Goal: Information Seeking & Learning: Learn about a topic

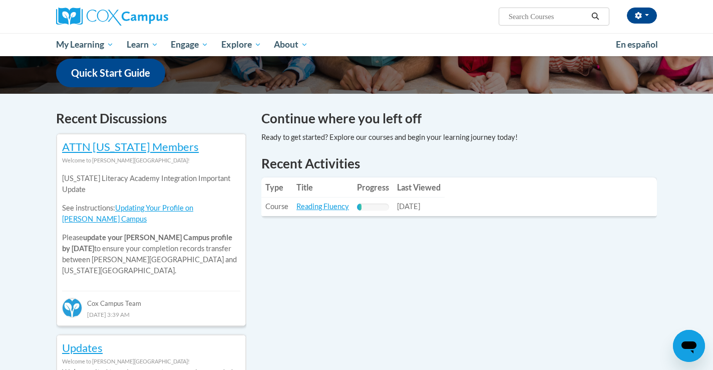
scroll to position [268, 0]
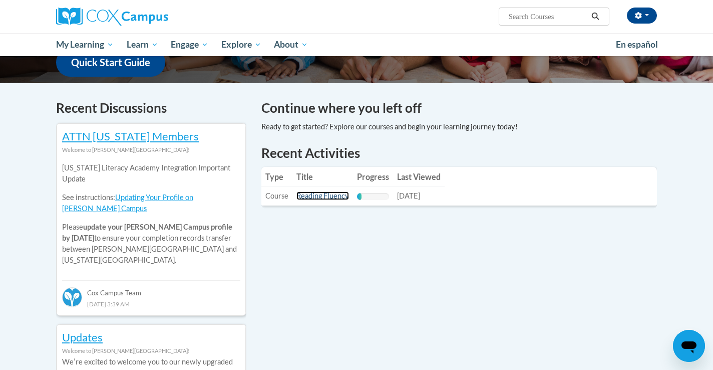
click at [329, 197] on link "Reading Fluency" at bounding box center [322, 195] width 53 height 9
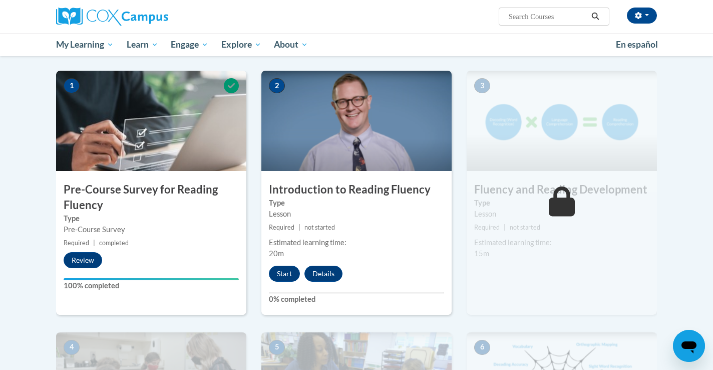
scroll to position [194, 0]
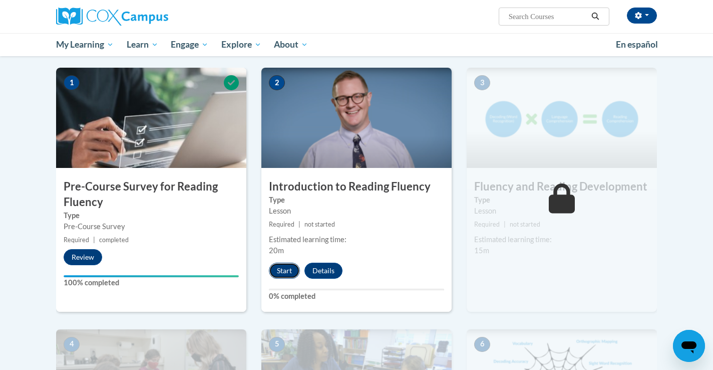
click at [283, 273] on button "Start" at bounding box center [284, 270] width 31 height 16
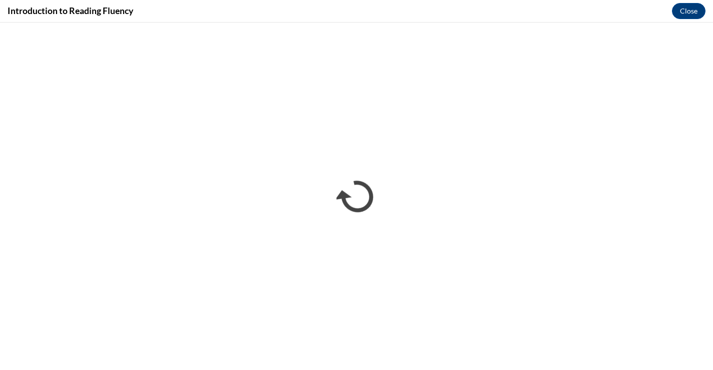
scroll to position [0, 0]
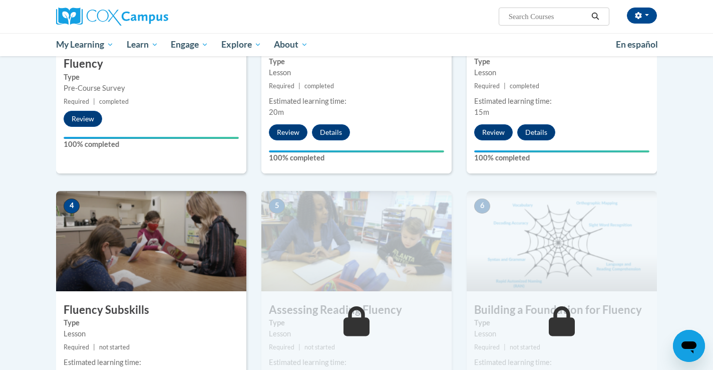
scroll to position [368, 0]
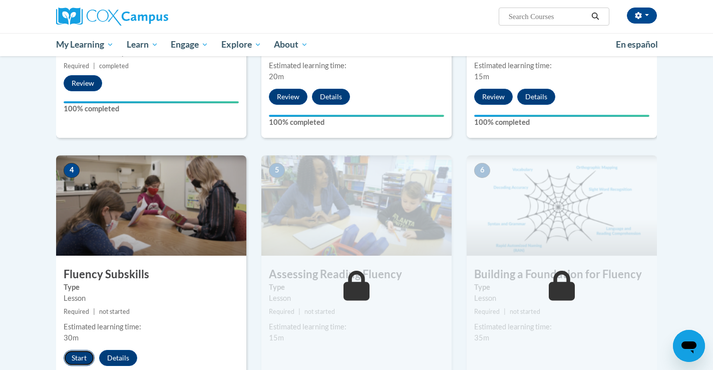
click at [86, 351] on button "Start" at bounding box center [79, 357] width 31 height 16
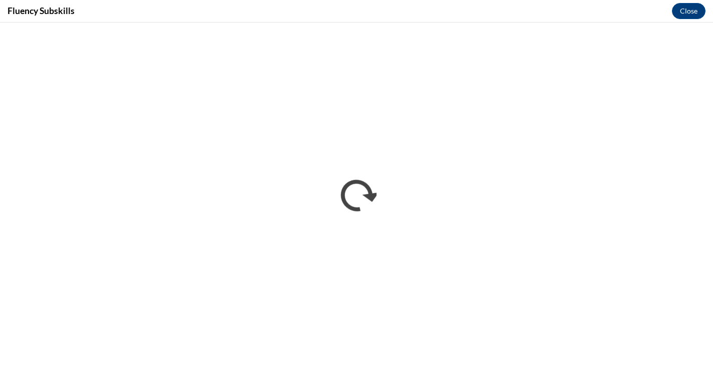
scroll to position [0, 0]
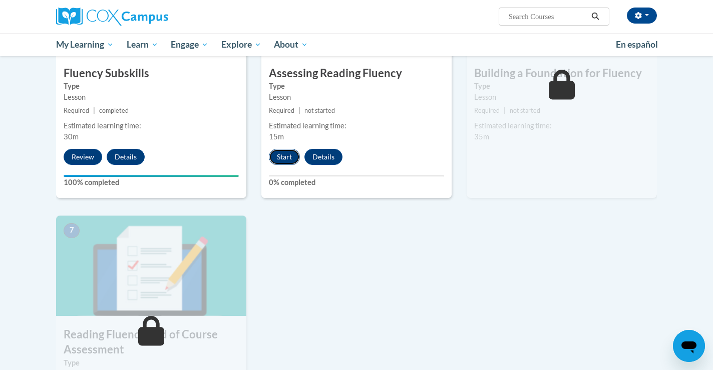
click at [283, 160] on button "Start" at bounding box center [284, 157] width 31 height 16
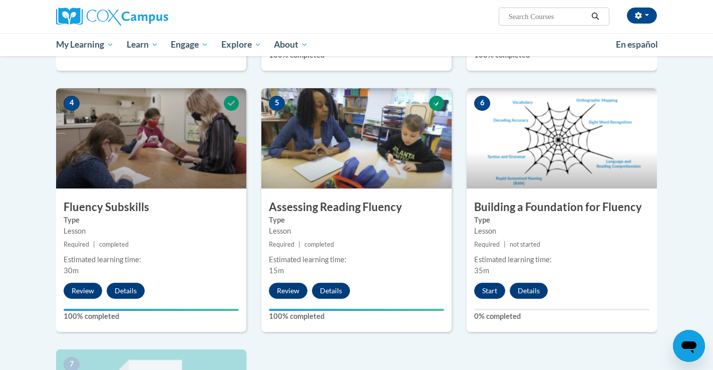
scroll to position [442, 0]
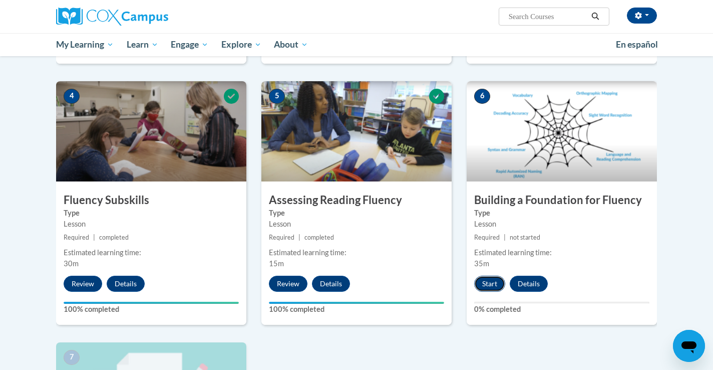
click at [494, 287] on button "Start" at bounding box center [489, 283] width 31 height 16
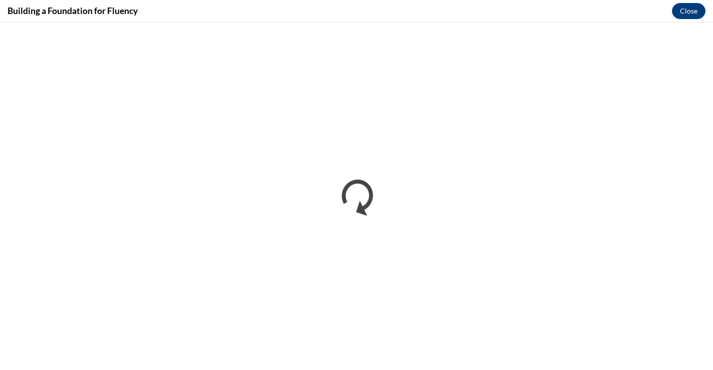
scroll to position [0, 0]
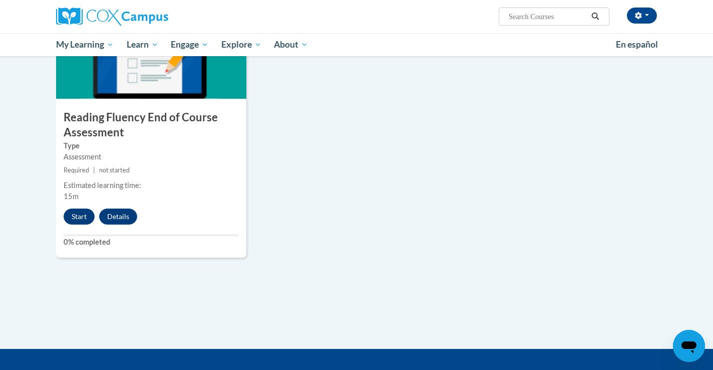
scroll to position [790, 0]
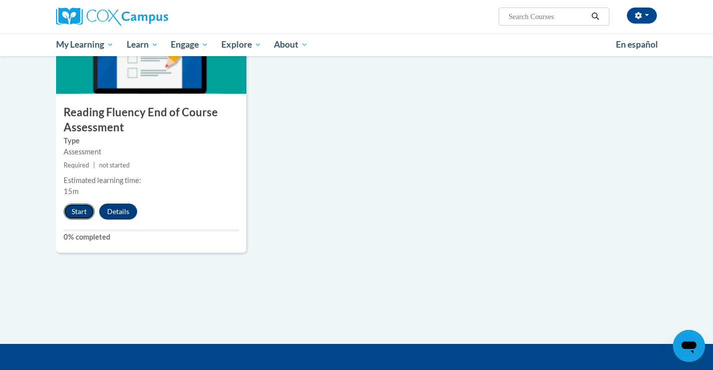
click at [85, 216] on button "Start" at bounding box center [79, 211] width 31 height 16
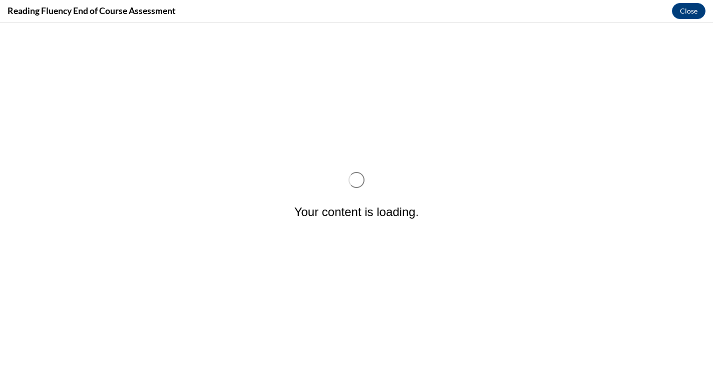
scroll to position [0, 0]
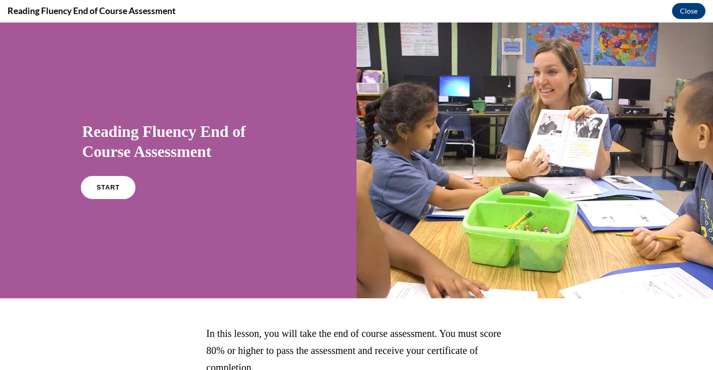
click at [113, 187] on span "START" at bounding box center [108, 188] width 23 height 8
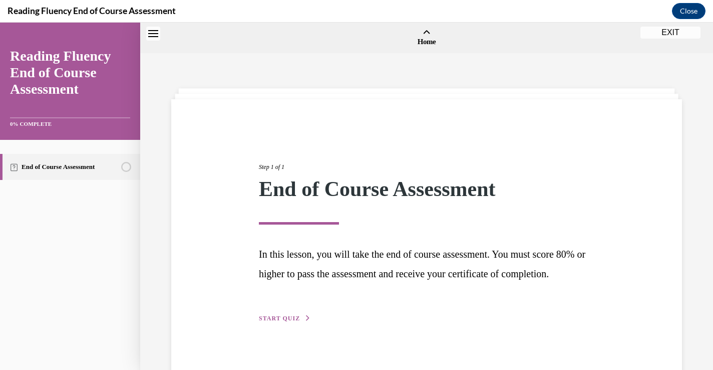
scroll to position [31, 0]
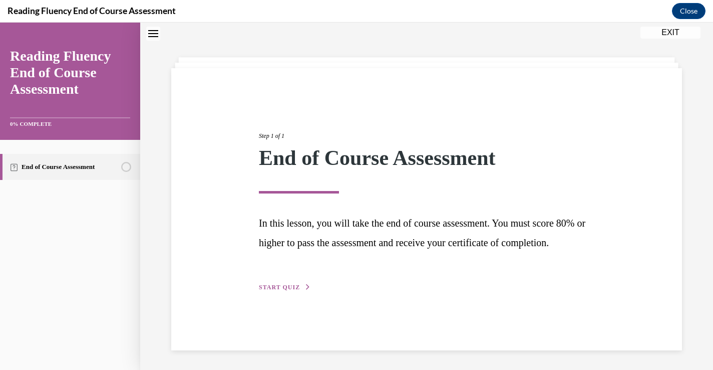
click at [283, 292] on div "Step 1 of 1 End of Course Assessment In this lesson, you will take the end of c…" at bounding box center [426, 200] width 350 height 184
click at [283, 290] on span "START QUIZ" at bounding box center [279, 286] width 41 height 7
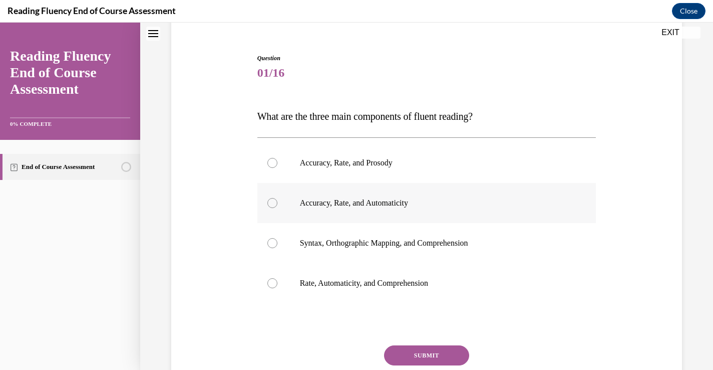
scroll to position [87, 0]
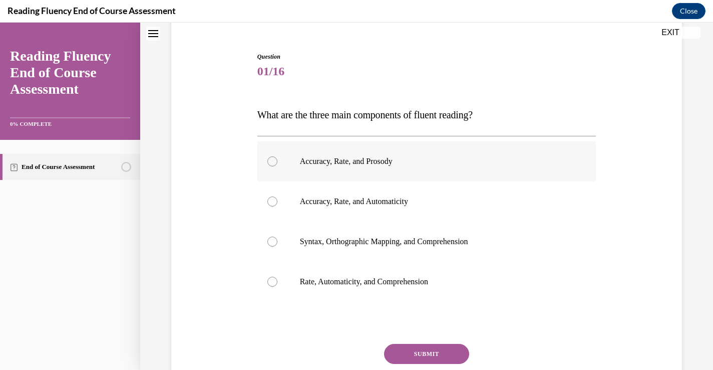
click at [367, 165] on p "Accuracy, Rate, and Prosody" at bounding box center [435, 161] width 271 height 10
click at [277, 165] on input "Accuracy, Rate, and Prosody" at bounding box center [272, 161] width 10 height 10
radio input "true"
click at [418, 349] on button "SUBMIT" at bounding box center [426, 353] width 85 height 20
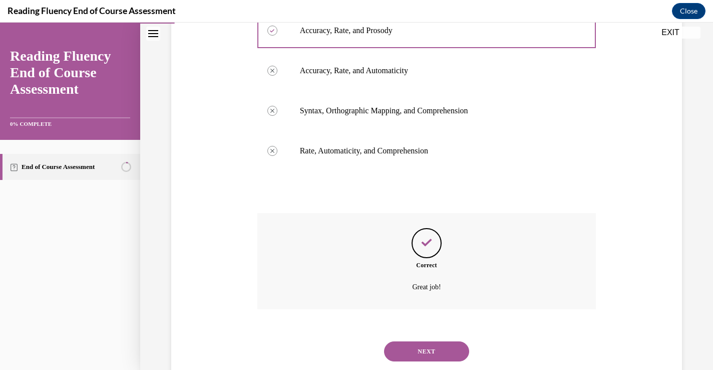
scroll to position [244, 0]
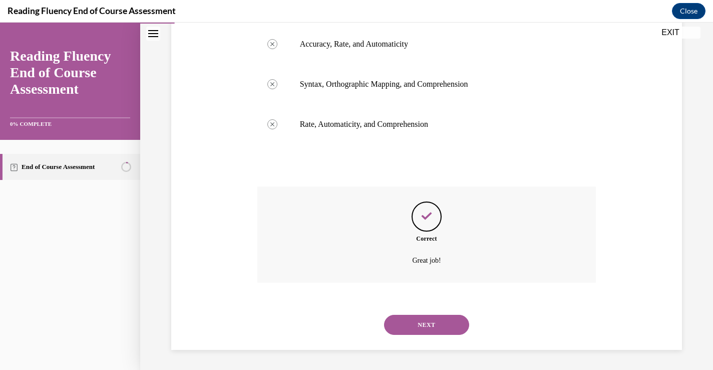
click at [415, 323] on button "NEXT" at bounding box center [426, 324] width 85 height 20
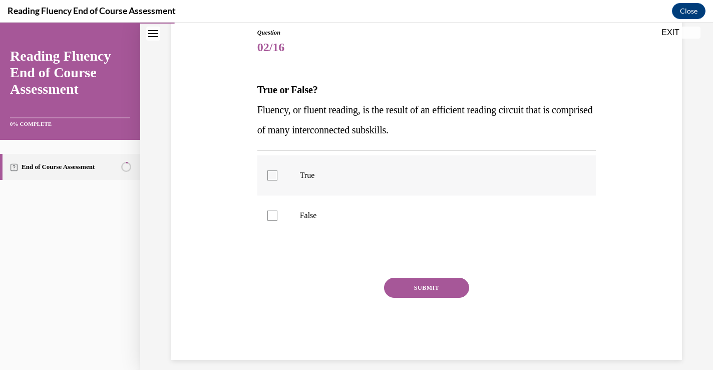
click at [303, 168] on label "True" at bounding box center [426, 175] width 339 height 40
click at [277, 170] on input "True" at bounding box center [272, 175] width 10 height 10
checkbox input "true"
click at [416, 287] on button "SUBMIT" at bounding box center [426, 287] width 85 height 20
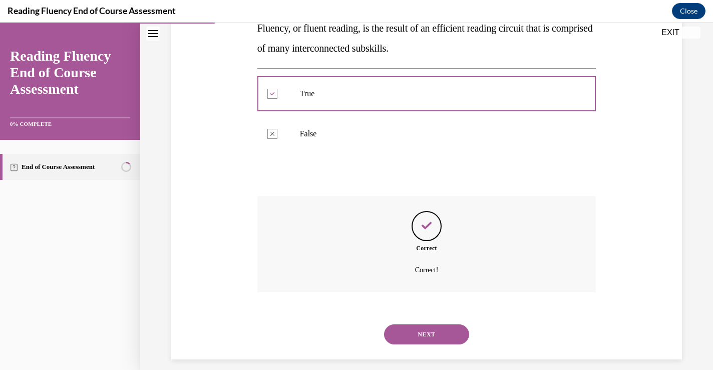
scroll to position [202, 0]
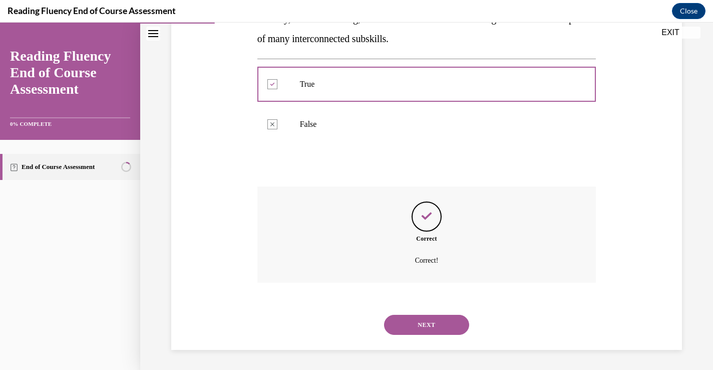
click at [415, 320] on button "NEXT" at bounding box center [426, 324] width 85 height 20
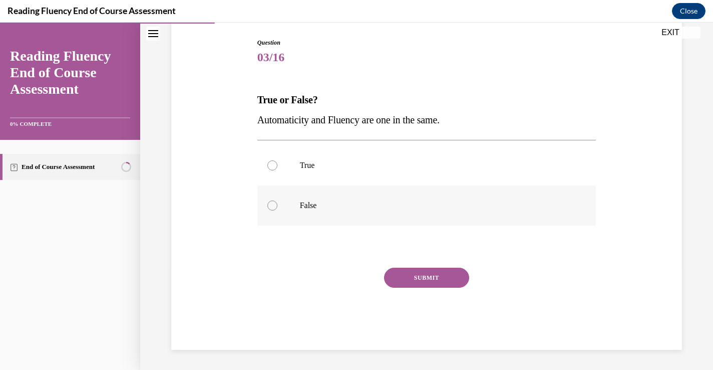
click at [311, 215] on label "False" at bounding box center [426, 205] width 339 height 40
click at [277, 210] on input "False" at bounding box center [272, 205] width 10 height 10
radio input "true"
click at [428, 297] on div "SUBMIT" at bounding box center [426, 292] width 339 height 50
click at [428, 290] on div "SUBMIT" at bounding box center [426, 292] width 339 height 50
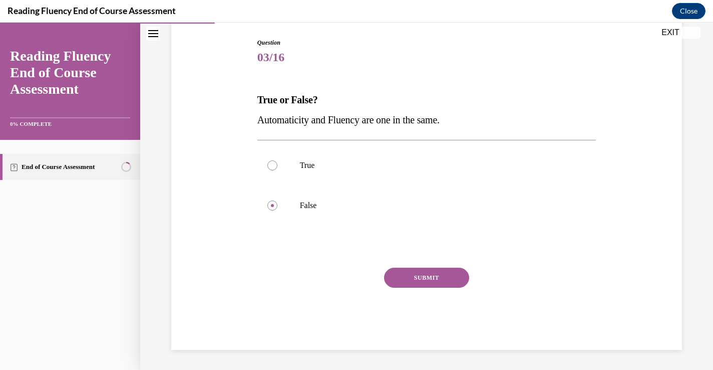
click at [428, 283] on button "SUBMIT" at bounding box center [426, 277] width 85 height 20
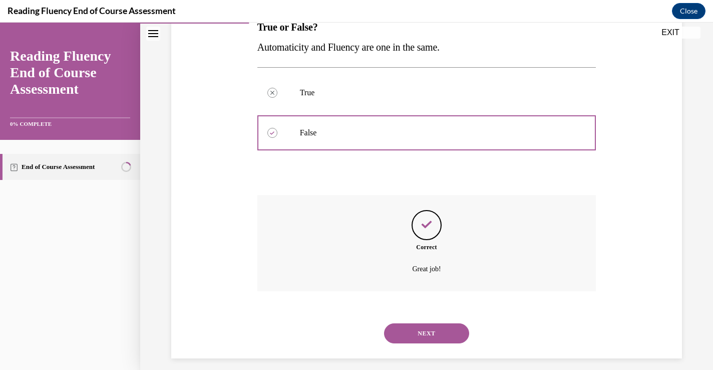
scroll to position [182, 0]
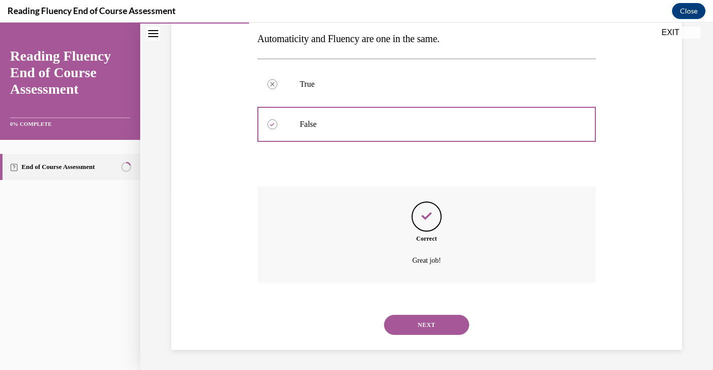
click at [441, 315] on button "NEXT" at bounding box center [426, 324] width 85 height 20
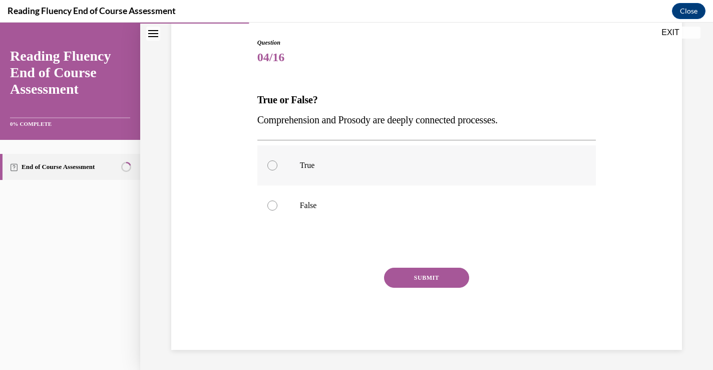
click at [293, 161] on label "True" at bounding box center [426, 165] width 339 height 40
click at [277, 161] on input "True" at bounding box center [272, 165] width 10 height 10
radio input "true"
click at [452, 279] on button "SUBMIT" at bounding box center [426, 277] width 85 height 20
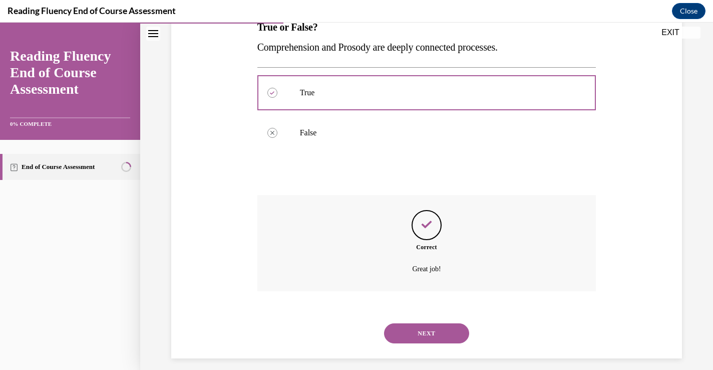
scroll to position [182, 0]
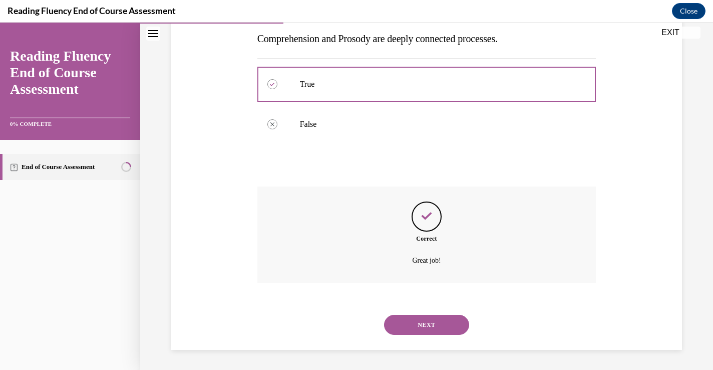
click at [428, 317] on button "NEXT" at bounding box center [426, 324] width 85 height 20
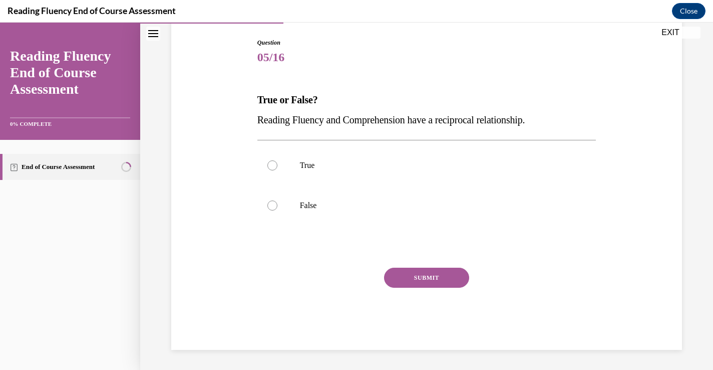
scroll to position [101, 0]
click at [291, 177] on label "True" at bounding box center [426, 165] width 339 height 40
click at [277, 170] on input "True" at bounding box center [272, 165] width 10 height 10
radio input "true"
click at [432, 285] on button "SUBMIT" at bounding box center [426, 277] width 85 height 20
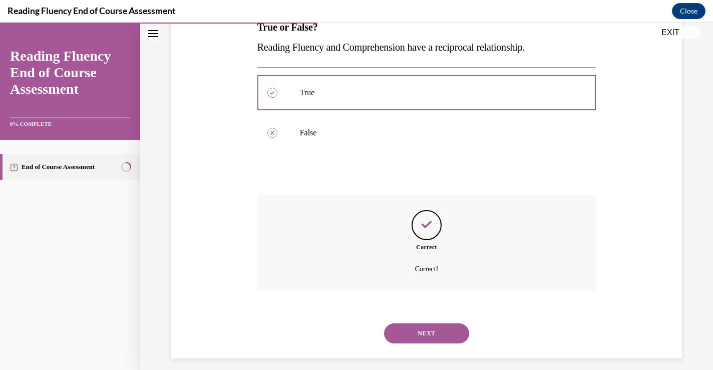
scroll to position [182, 0]
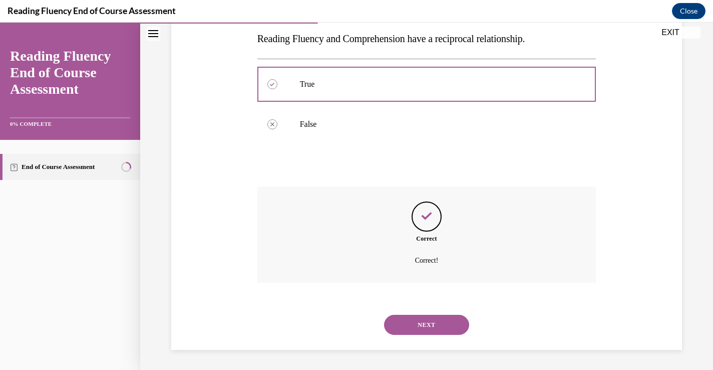
click at [434, 327] on button "NEXT" at bounding box center [426, 324] width 85 height 20
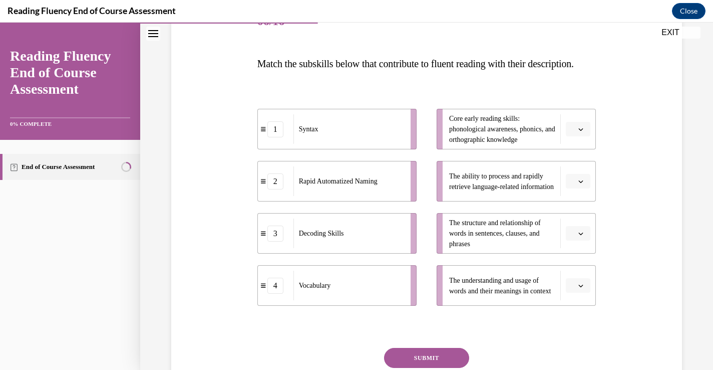
scroll to position [139, 0]
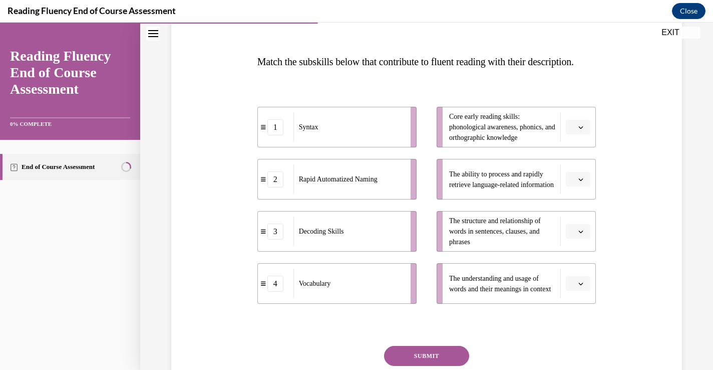
click at [583, 286] on icon "button" at bounding box center [580, 283] width 5 height 5
click at [572, 224] on span "1" at bounding box center [574, 221] width 4 height 8
click at [577, 291] on button "1" at bounding box center [578, 283] width 25 height 15
click at [582, 227] on div "1" at bounding box center [574, 221] width 25 height 20
drag, startPoint x: 370, startPoint y: 302, endPoint x: 302, endPoint y: 295, distance: 68.4
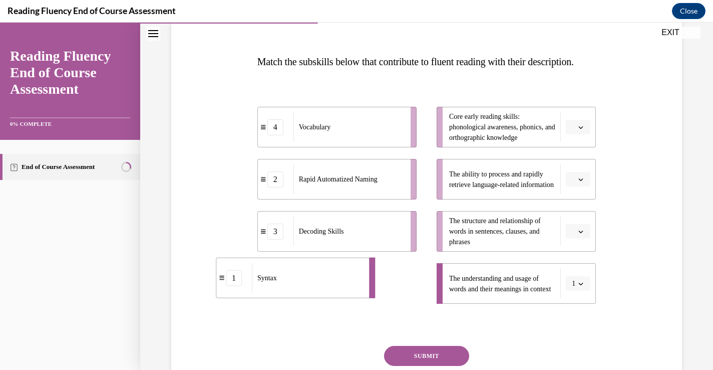
click at [302, 292] on div "Syntax" at bounding box center [307, 278] width 111 height 30
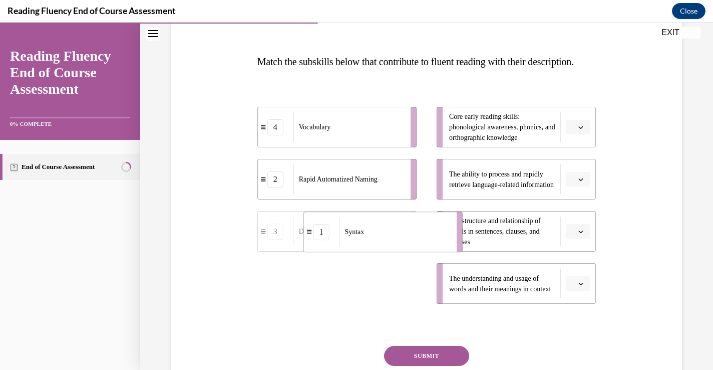
drag, startPoint x: 374, startPoint y: 306, endPoint x: 420, endPoint y: 253, distance: 70.3
click at [420, 246] on div "Syntax" at bounding box center [394, 232] width 111 height 30
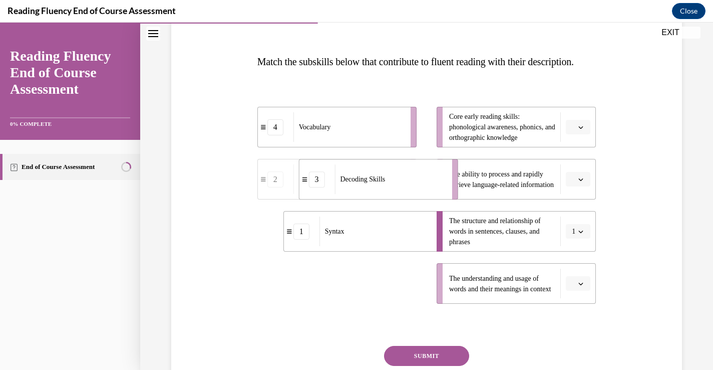
drag, startPoint x: 383, startPoint y: 296, endPoint x: 425, endPoint y: 193, distance: 111.7
click at [425, 193] on div "Decoding Skills" at bounding box center [389, 179] width 111 height 30
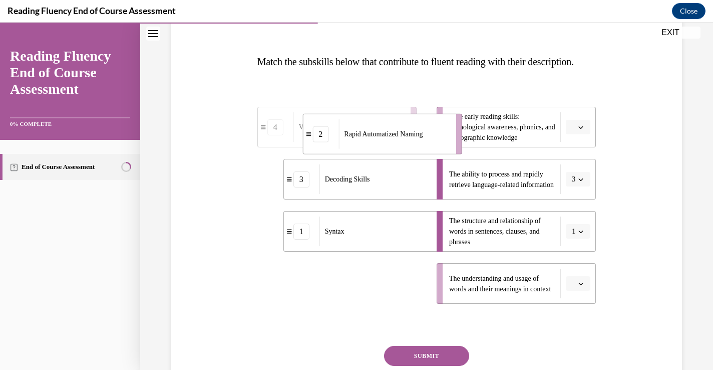
drag, startPoint x: 336, startPoint y: 301, endPoint x: 382, endPoint y: 152, distance: 156.0
click at [382, 138] on span "Rapid Automatized Naming" at bounding box center [383, 134] width 79 height 8
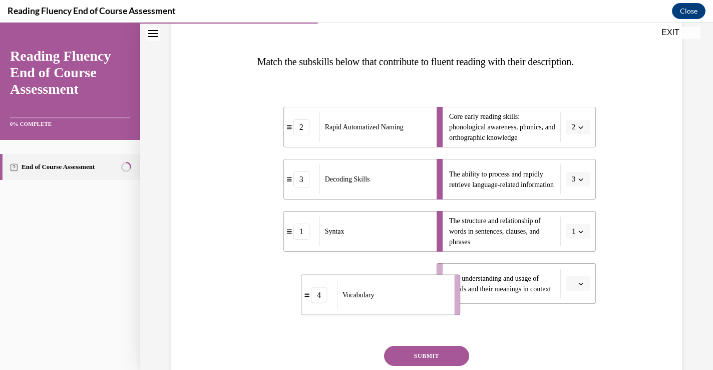
drag, startPoint x: 329, startPoint y: 291, endPoint x: 368, endPoint y: 298, distance: 39.1
click at [368, 298] on div "Vocabulary" at bounding box center [392, 295] width 111 height 30
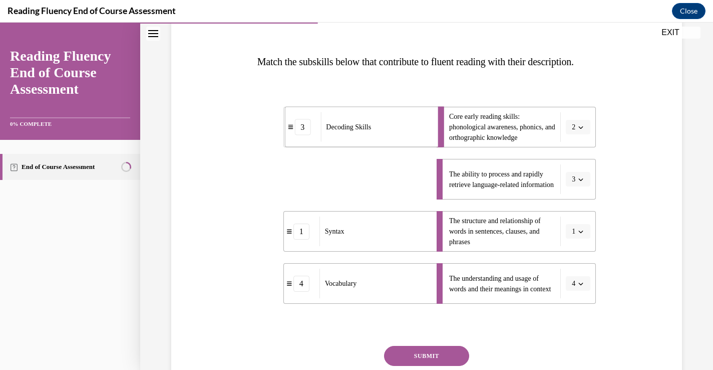
drag, startPoint x: 388, startPoint y: 207, endPoint x: 389, endPoint y: 156, distance: 51.6
click at [389, 142] on div "Decoding Skills" at bounding box center [375, 127] width 111 height 30
drag, startPoint x: 379, startPoint y: 202, endPoint x: 411, endPoint y: 204, distance: 31.6
click at [409, 185] on span "Rapid Automatized Naming" at bounding box center [369, 182] width 79 height 8
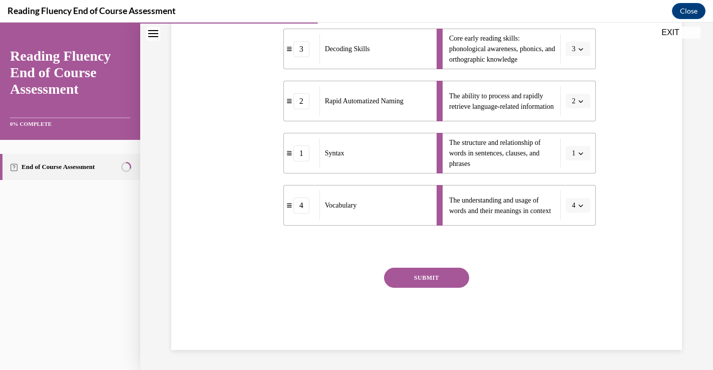
click at [436, 287] on button "SUBMIT" at bounding box center [426, 277] width 85 height 20
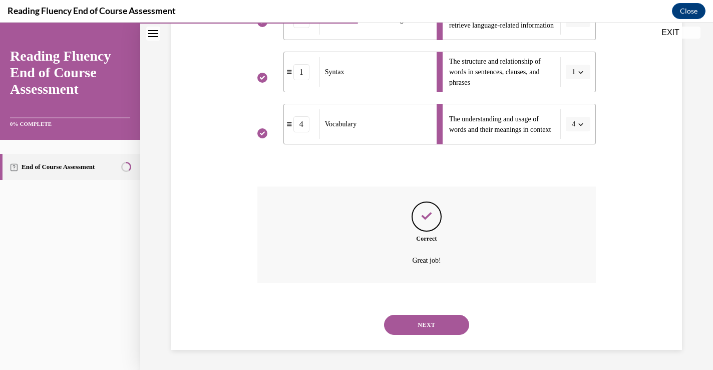
scroll to position [318, 0]
click at [431, 329] on button "NEXT" at bounding box center [426, 324] width 85 height 20
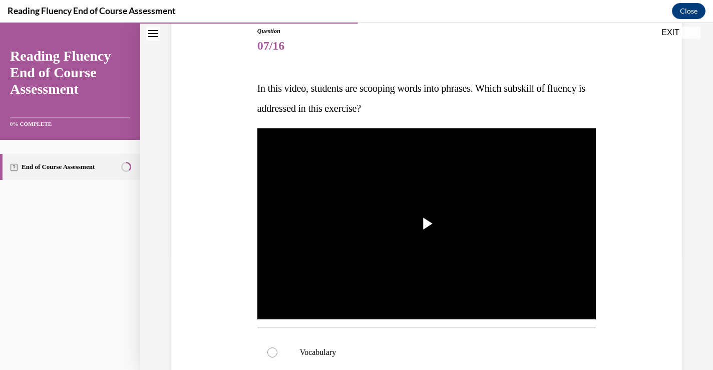
scroll to position [128, 0]
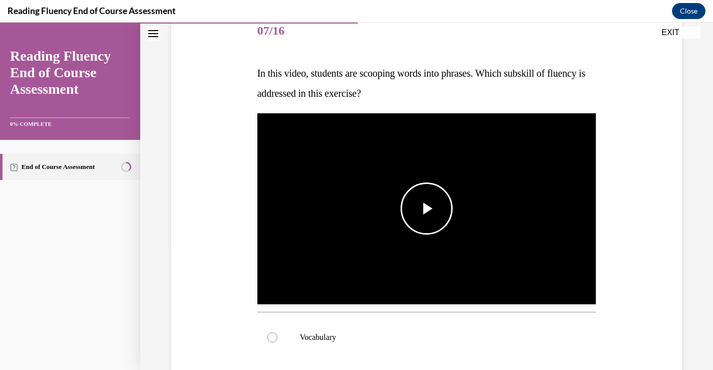
click at [427, 208] on span "Video player" at bounding box center [427, 208] width 0 height 0
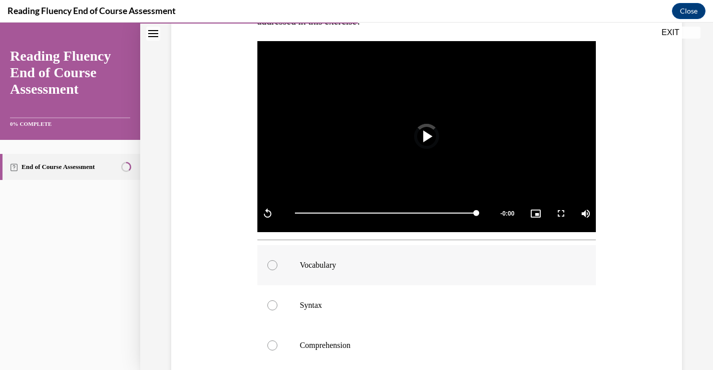
scroll to position [242, 0]
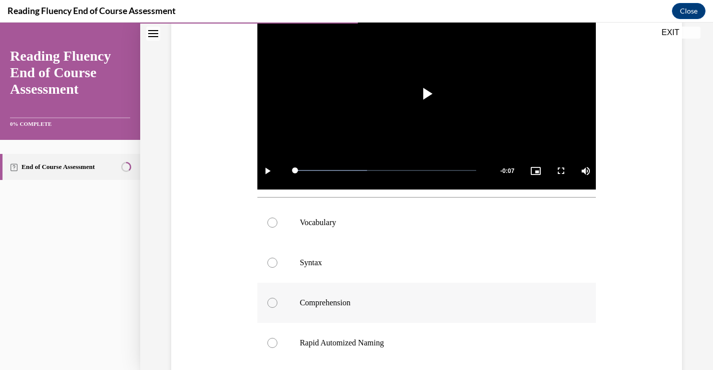
click at [468, 288] on label "Comprehension" at bounding box center [426, 302] width 339 height 40
click at [277, 297] on input "Comprehension" at bounding box center [272, 302] width 10 height 10
radio input "true"
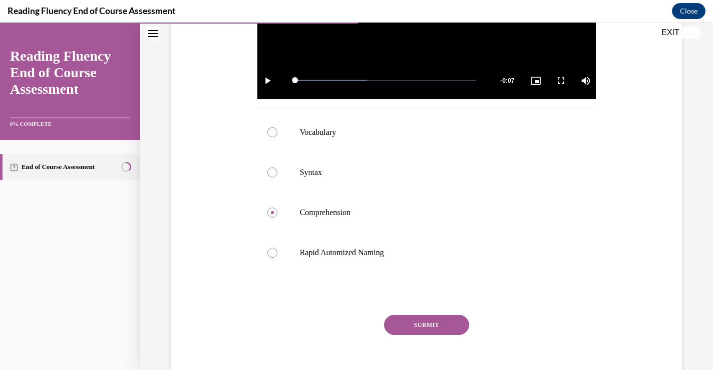
click at [435, 323] on button "SUBMIT" at bounding box center [426, 324] width 85 height 20
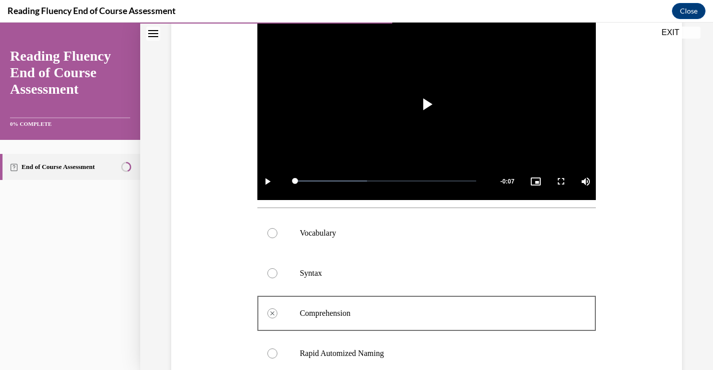
scroll to position [333, 0]
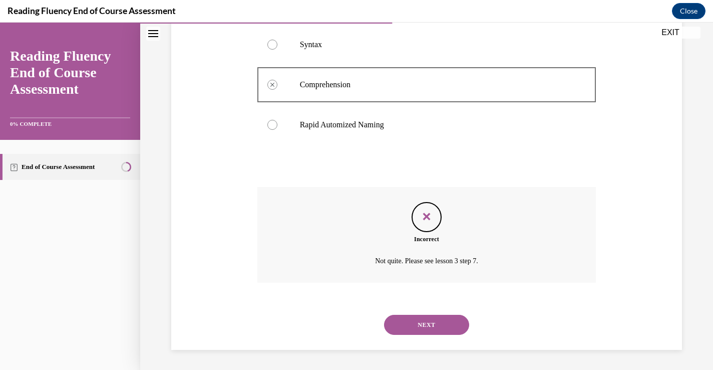
click at [428, 321] on button "NEXT" at bounding box center [426, 324] width 85 height 20
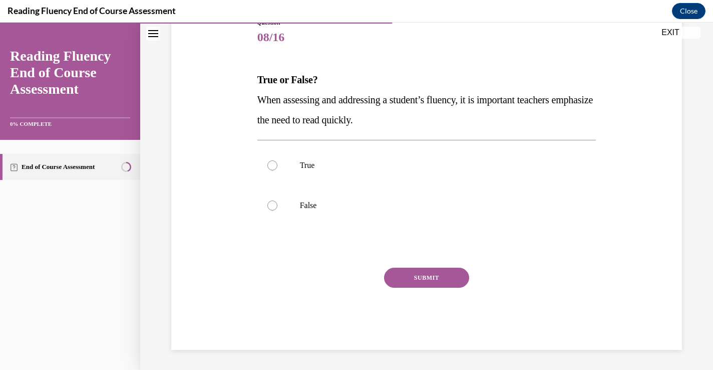
scroll to position [111, 0]
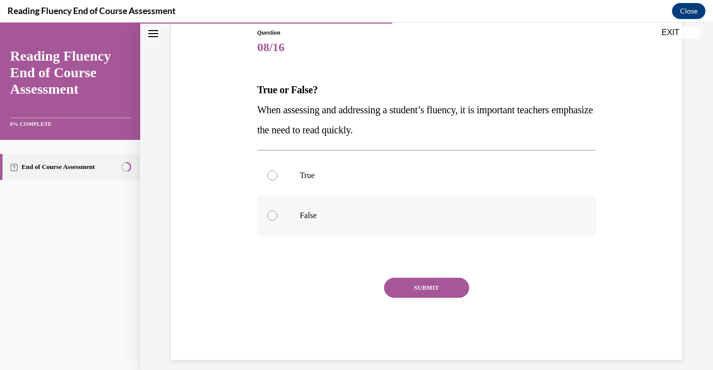
click at [316, 219] on p "False" at bounding box center [435, 215] width 271 height 10
click at [277, 219] on input "False" at bounding box center [272, 215] width 10 height 10
radio input "true"
click at [411, 283] on button "SUBMIT" at bounding box center [426, 287] width 85 height 20
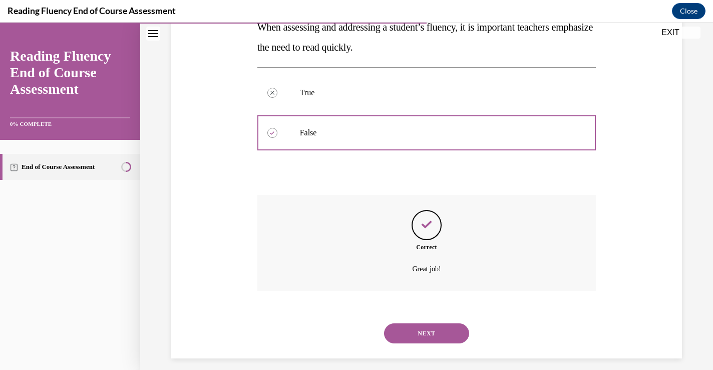
scroll to position [202, 0]
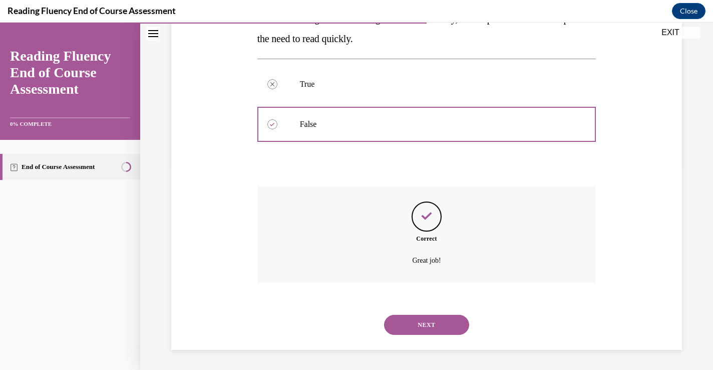
click at [456, 325] on button "NEXT" at bounding box center [426, 324] width 85 height 20
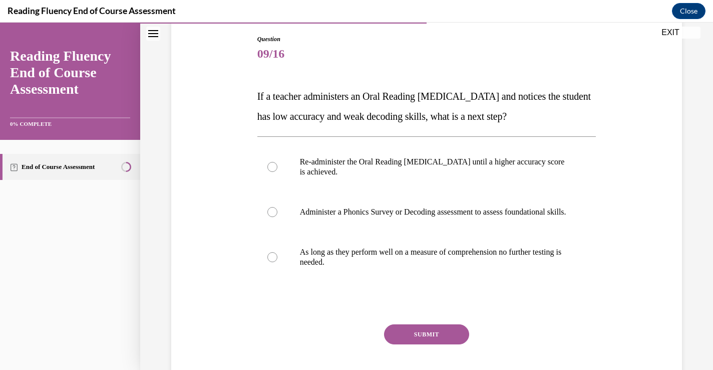
scroll to position [109, 0]
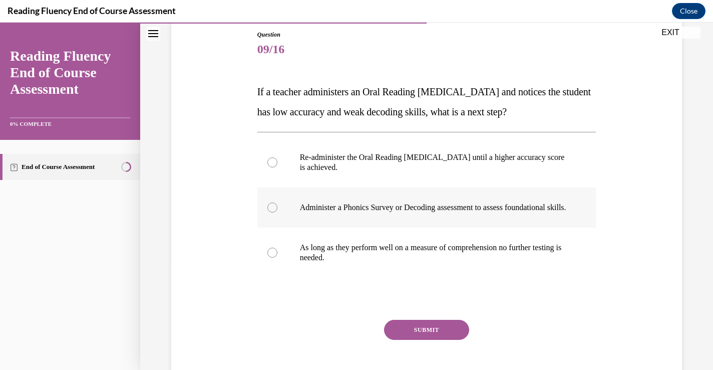
click at [413, 212] on p "Administer a Phonics Survey or Decoding assessment to assess foundational skill…" at bounding box center [435, 207] width 271 height 10
click at [277, 212] on input "Administer a Phonics Survey or Decoding assessment to assess foundational skill…" at bounding box center [272, 207] width 10 height 10
radio input "true"
click at [428, 338] on button "SUBMIT" at bounding box center [426, 329] width 85 height 20
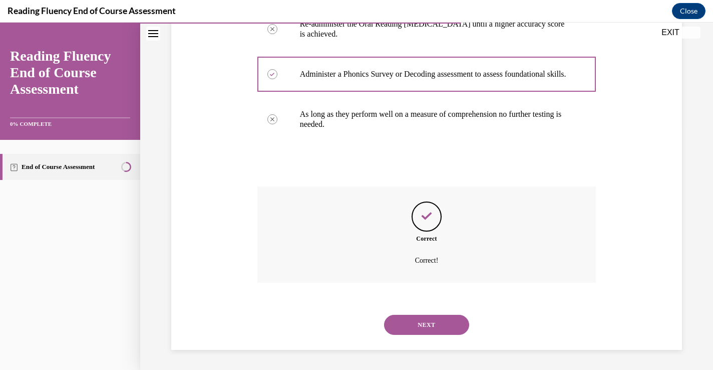
click at [424, 325] on button "NEXT" at bounding box center [426, 324] width 85 height 20
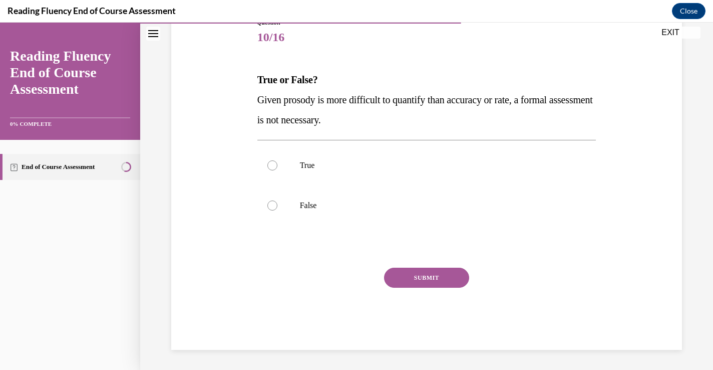
scroll to position [111, 0]
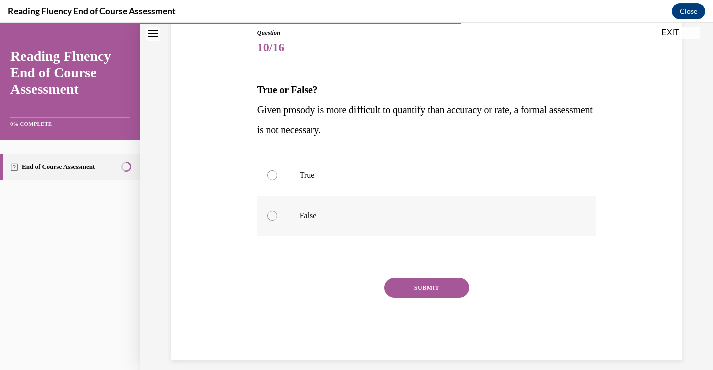
click at [306, 221] on label "False" at bounding box center [426, 215] width 339 height 40
click at [277, 220] on input "False" at bounding box center [272, 215] width 10 height 10
radio input "true"
click at [412, 289] on button "SUBMIT" at bounding box center [426, 287] width 85 height 20
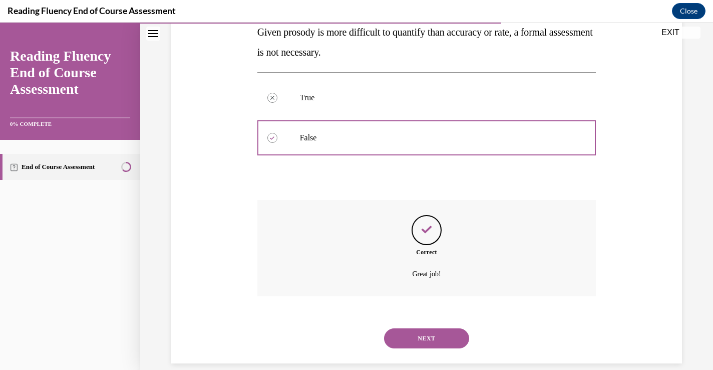
scroll to position [202, 0]
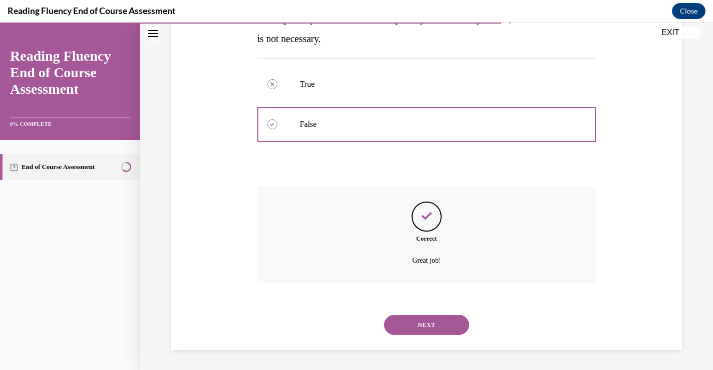
click at [424, 311] on div "NEXT" at bounding box center [426, 324] width 339 height 40
click at [422, 319] on button "NEXT" at bounding box center [426, 324] width 85 height 20
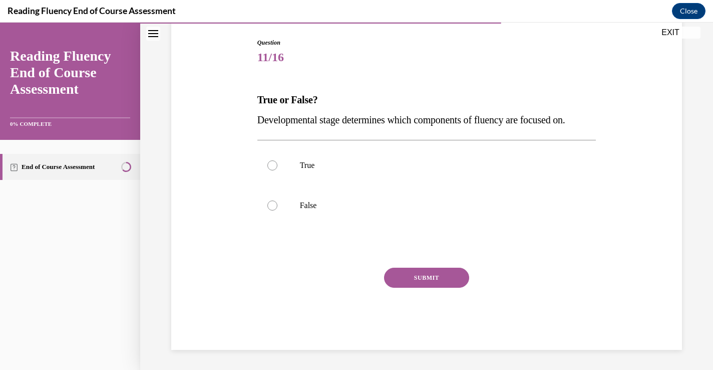
scroll to position [101, 0]
click at [317, 168] on p "True" at bounding box center [435, 165] width 271 height 10
click at [277, 168] on input "True" at bounding box center [272, 165] width 10 height 10
radio input "true"
click at [406, 276] on button "SUBMIT" at bounding box center [426, 277] width 85 height 20
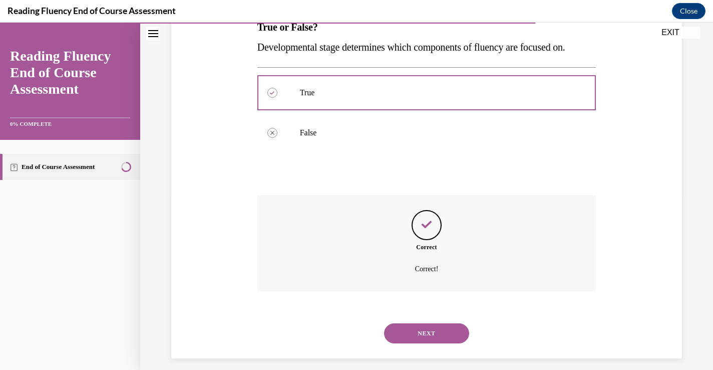
scroll to position [182, 0]
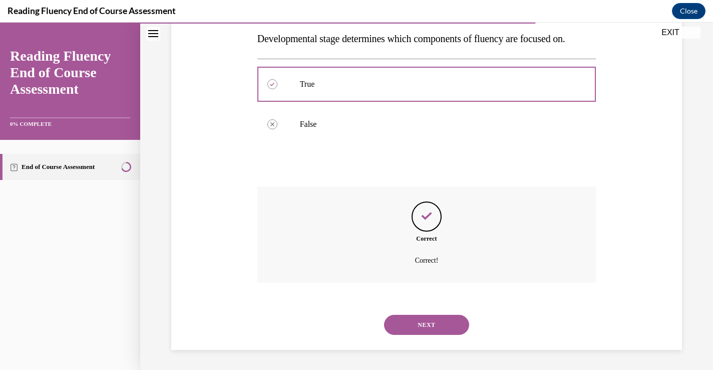
click at [434, 319] on button "NEXT" at bounding box center [426, 324] width 85 height 20
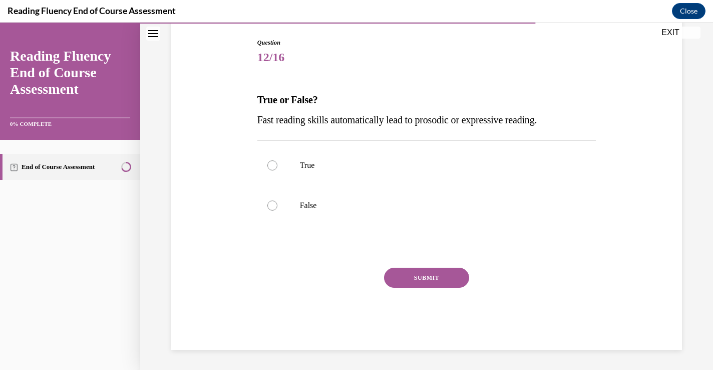
scroll to position [101, 0]
click at [316, 198] on label "False" at bounding box center [426, 205] width 339 height 40
click at [277, 200] on input "False" at bounding box center [272, 205] width 10 height 10
radio input "true"
click at [406, 286] on button "SUBMIT" at bounding box center [426, 277] width 85 height 20
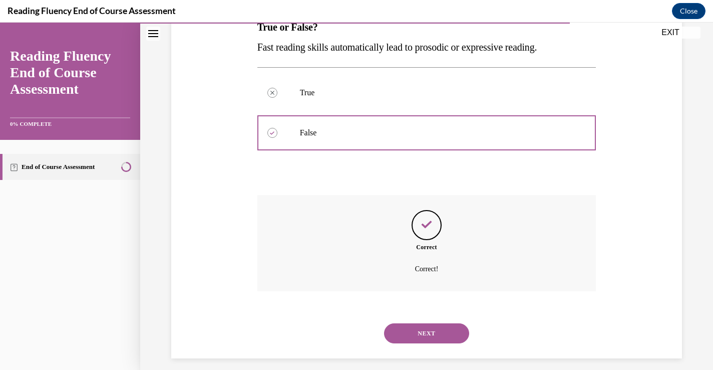
scroll to position [182, 0]
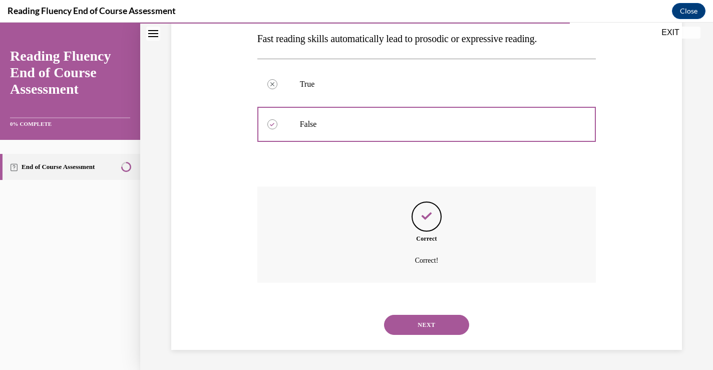
click at [428, 309] on div "NEXT" at bounding box center [426, 324] width 339 height 40
click at [428, 319] on button "NEXT" at bounding box center [426, 324] width 85 height 20
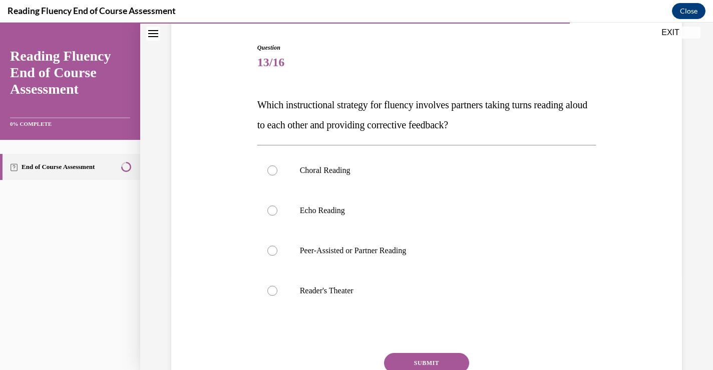
scroll to position [99, 0]
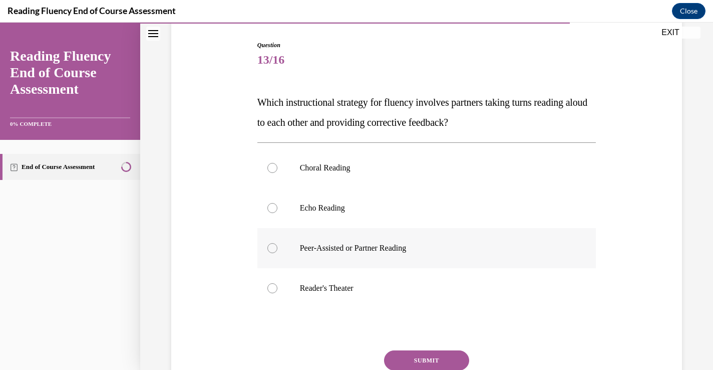
click at [393, 251] on p "Peer-Assisted or Partner Reading" at bounding box center [435, 248] width 271 height 10
click at [277, 251] on input "Peer-Assisted or Partner Reading" at bounding box center [272, 248] width 10 height 10
radio input "true"
click at [402, 357] on button "SUBMIT" at bounding box center [426, 360] width 85 height 20
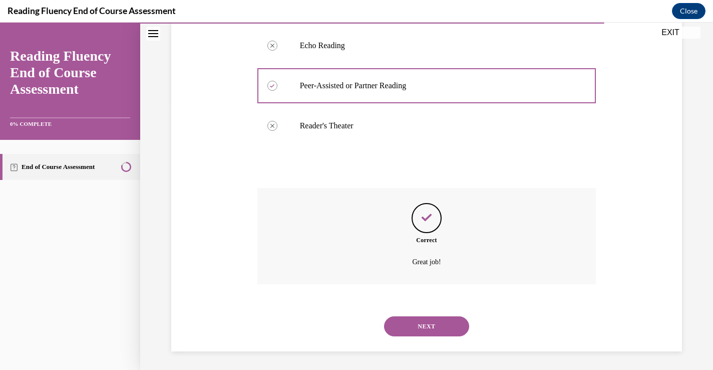
scroll to position [262, 0]
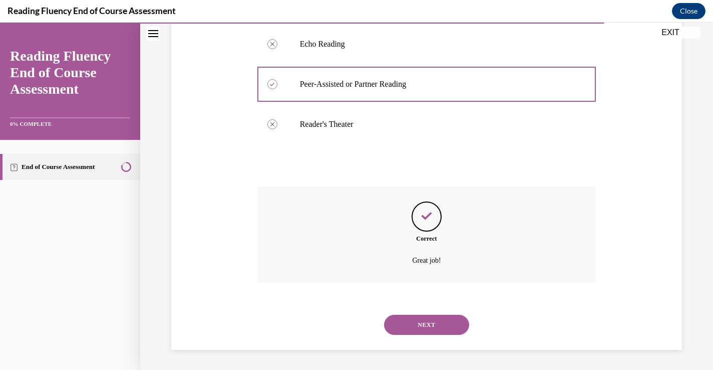
click at [413, 330] on button "NEXT" at bounding box center [426, 324] width 85 height 20
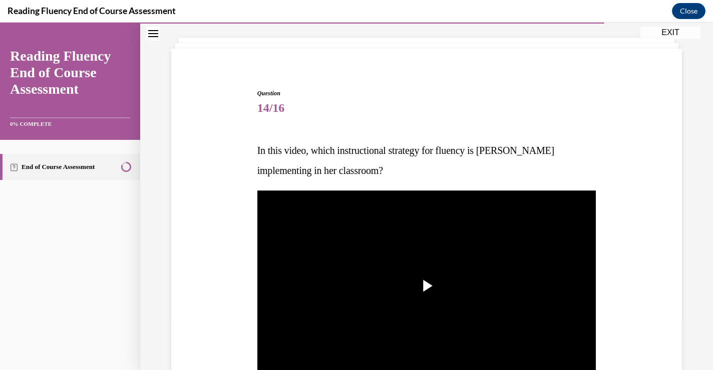
scroll to position [78, 0]
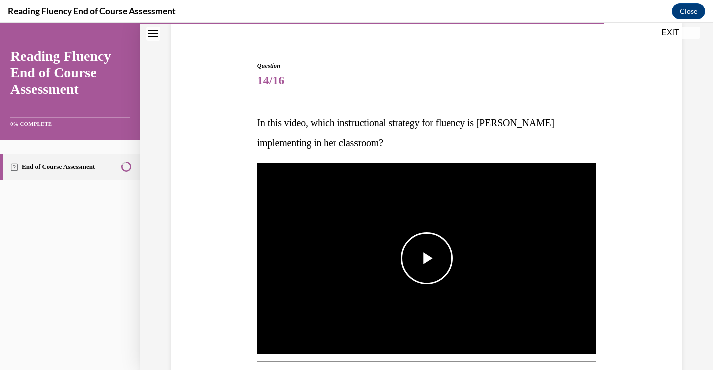
click at [427, 258] on span "Video player" at bounding box center [427, 258] width 0 height 0
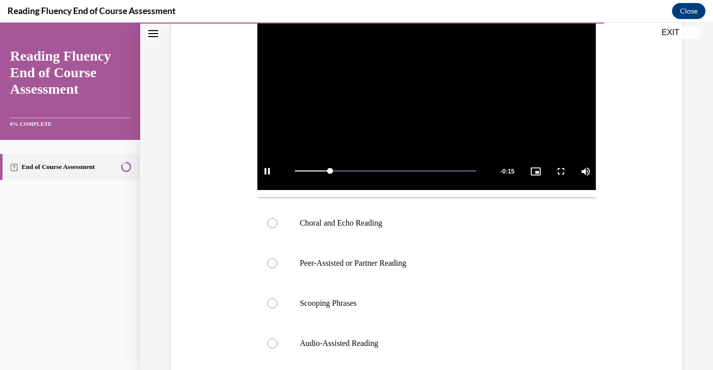
scroll to position [246, 0]
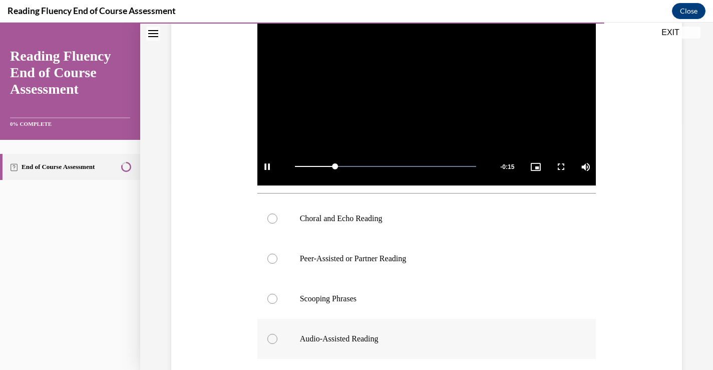
click at [381, 220] on p "Choral and Echo Reading" at bounding box center [435, 218] width 271 height 10
click at [277, 220] on input "Choral and Echo Reading" at bounding box center [272, 218] width 10 height 10
radio input "true"
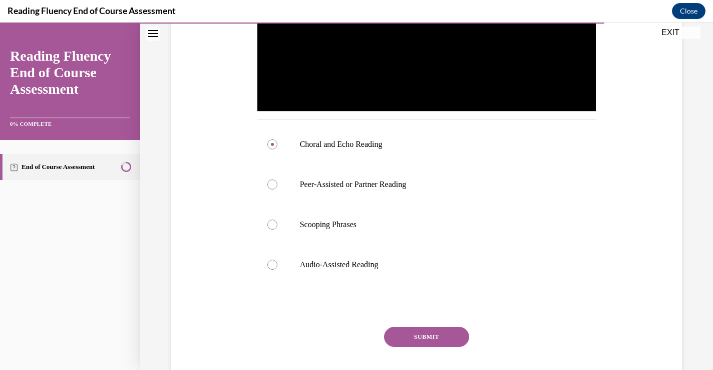
click at [446, 334] on button "SUBMIT" at bounding box center [426, 336] width 85 height 20
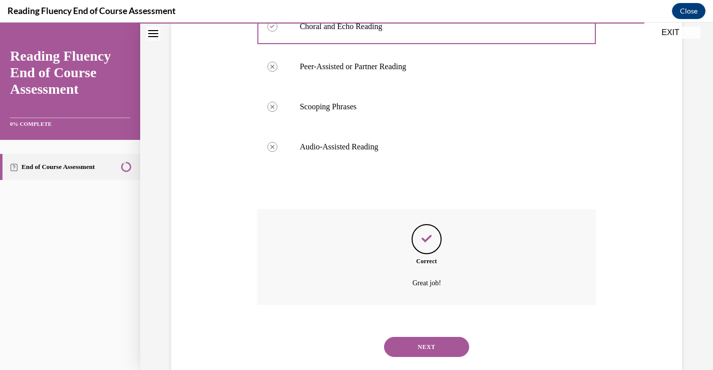
scroll to position [460, 0]
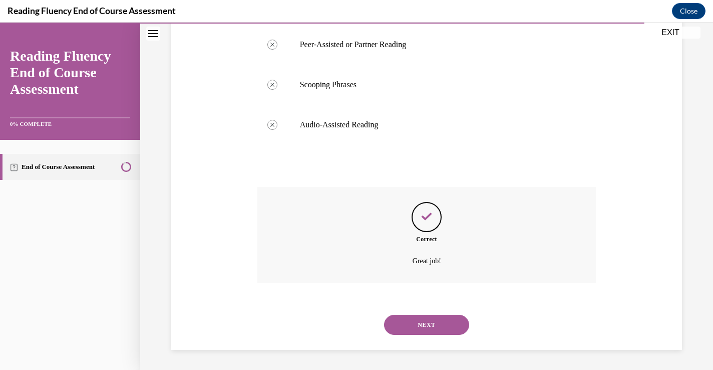
click at [445, 332] on button "NEXT" at bounding box center [426, 324] width 85 height 20
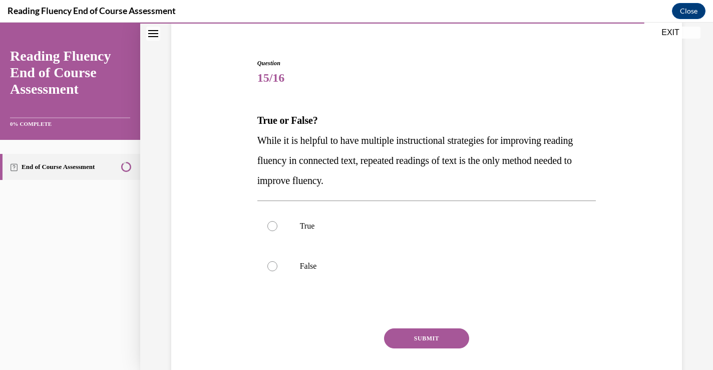
scroll to position [99, 0]
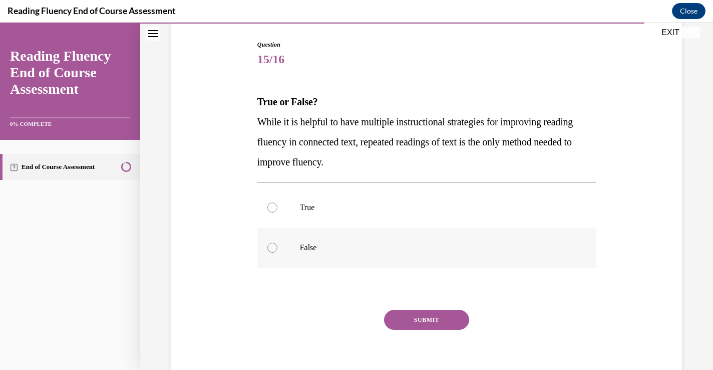
click at [324, 235] on label "False" at bounding box center [426, 247] width 339 height 40
click at [277, 242] on input "False" at bounding box center [272, 247] width 10 height 10
radio input "true"
click at [419, 326] on button "SUBMIT" at bounding box center [426, 319] width 85 height 20
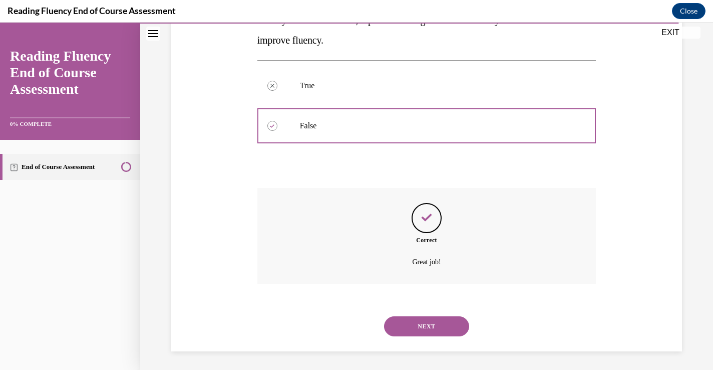
scroll to position [222, 0]
click at [431, 331] on button "NEXT" at bounding box center [426, 324] width 85 height 20
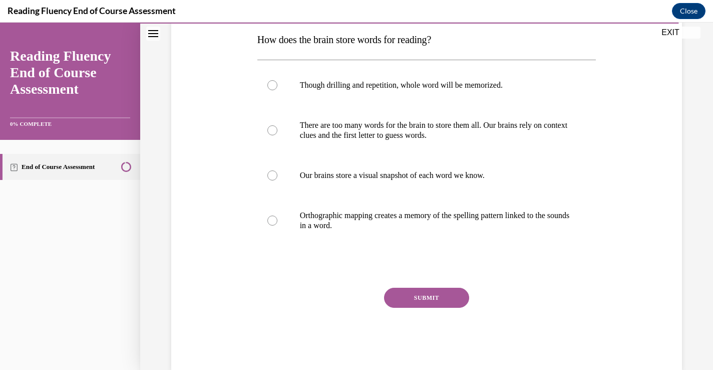
scroll to position [164, 0]
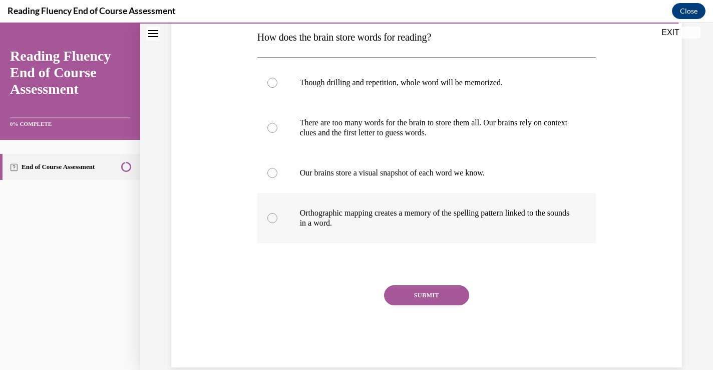
click at [358, 230] on label "Orthographic mapping creates a memory of the spelling pattern linked to the sou…" at bounding box center [426, 218] width 339 height 50
click at [277, 223] on input "Orthographic mapping creates a memory of the spelling pattern linked to the sou…" at bounding box center [272, 218] width 10 height 10
radio input "true"
click at [419, 305] on div "SUBMIT" at bounding box center [426, 310] width 339 height 50
click at [416, 299] on button "SUBMIT" at bounding box center [426, 295] width 85 height 20
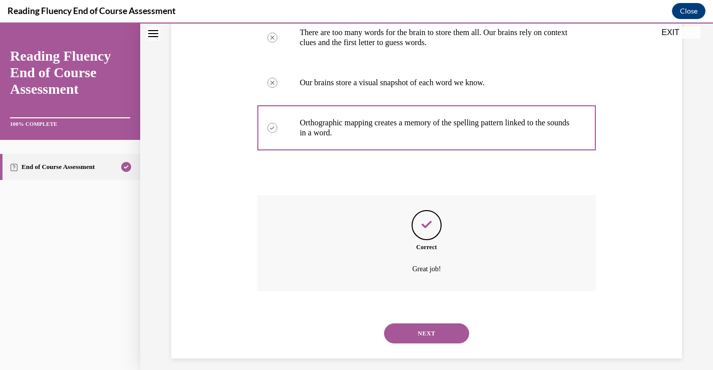
scroll to position [262, 0]
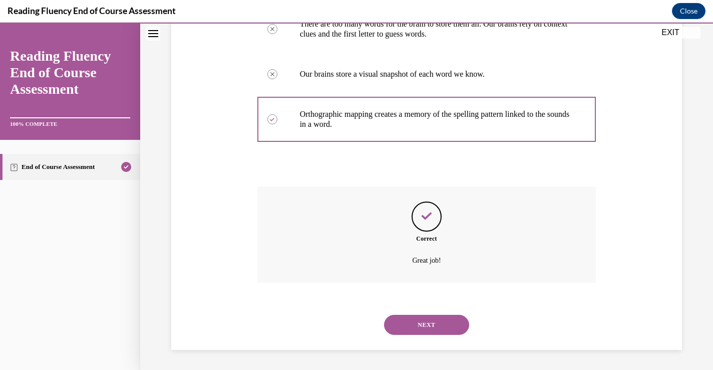
click at [440, 321] on button "NEXT" at bounding box center [426, 324] width 85 height 20
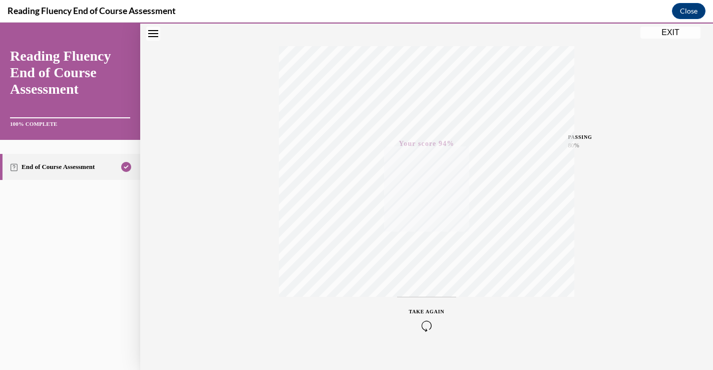
scroll to position [166, 0]
click at [651, 35] on button "EXIT" at bounding box center [670, 33] width 60 height 12
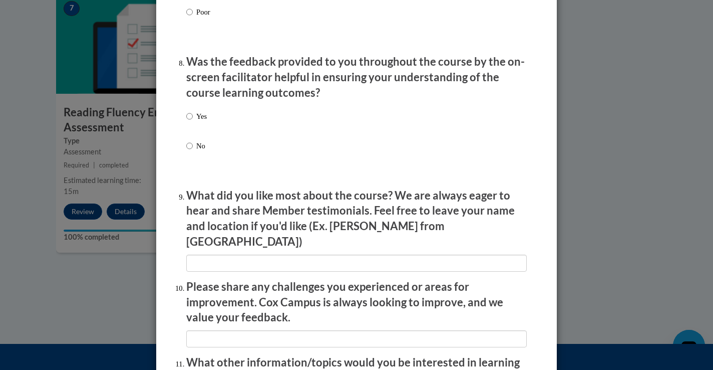
scroll to position [1713, 0]
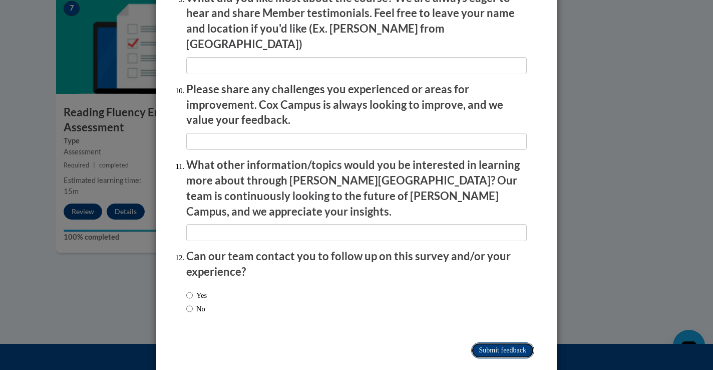
click at [526, 342] on input "Submit feedback" at bounding box center [502, 350] width 63 height 16
